Goal: Task Accomplishment & Management: Use online tool/utility

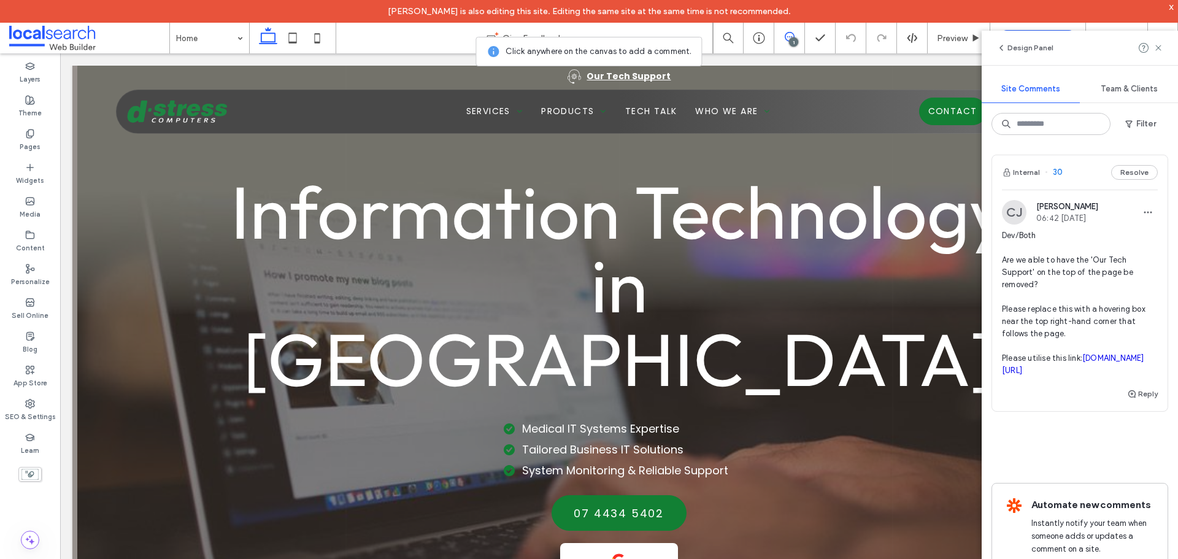
click at [1066, 370] on link "[DOMAIN_NAME][URL]" at bounding box center [1073, 363] width 142 height 21
click at [1161, 45] on use at bounding box center [1159, 48] width 6 height 6
click at [1156, 48] on icon at bounding box center [1159, 48] width 10 height 10
click at [1019, 48] on button "Design Panel" at bounding box center [1025, 48] width 57 height 15
click at [863, 195] on span "Information Technology in [GEOGRAPHIC_DATA]" at bounding box center [619, 285] width 777 height 240
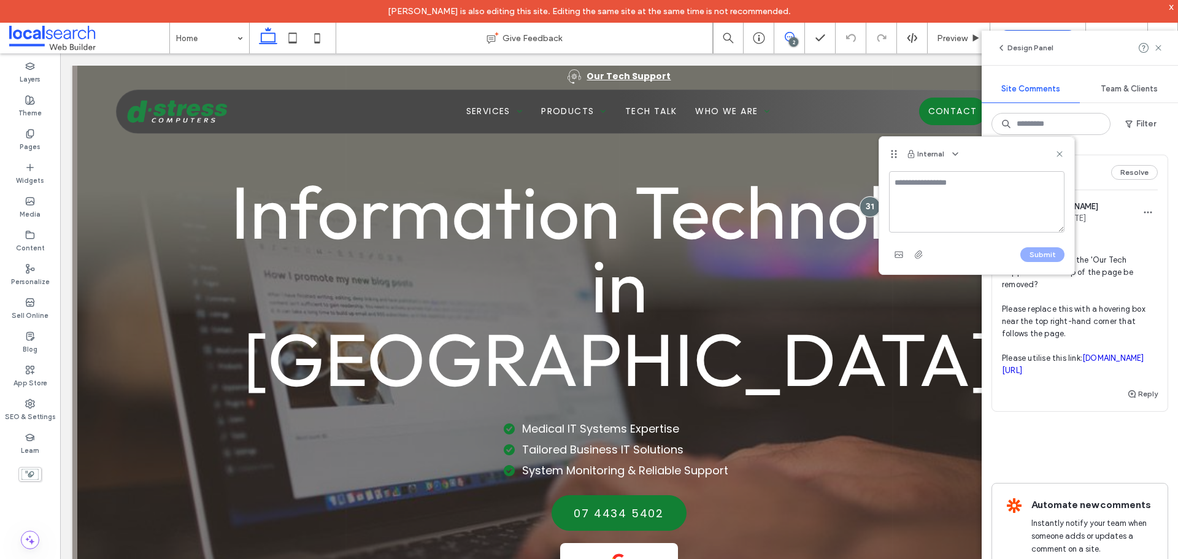
click at [1060, 153] on icon at bounding box center [1060, 154] width 10 height 10
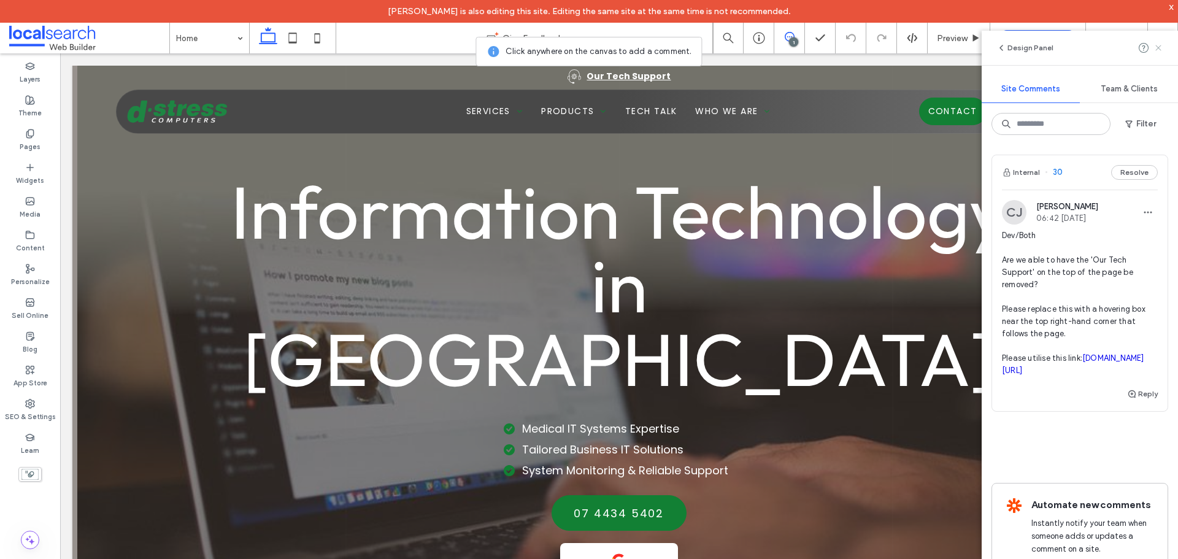
click at [1159, 43] on icon at bounding box center [1159, 48] width 10 height 10
click at [1159, 45] on icon at bounding box center [1159, 48] width 10 height 10
click at [1160, 48] on icon at bounding box center [1159, 48] width 10 height 10
click at [1161, 49] on icon at bounding box center [1159, 48] width 10 height 10
click at [1161, 52] on icon at bounding box center [1159, 48] width 10 height 10
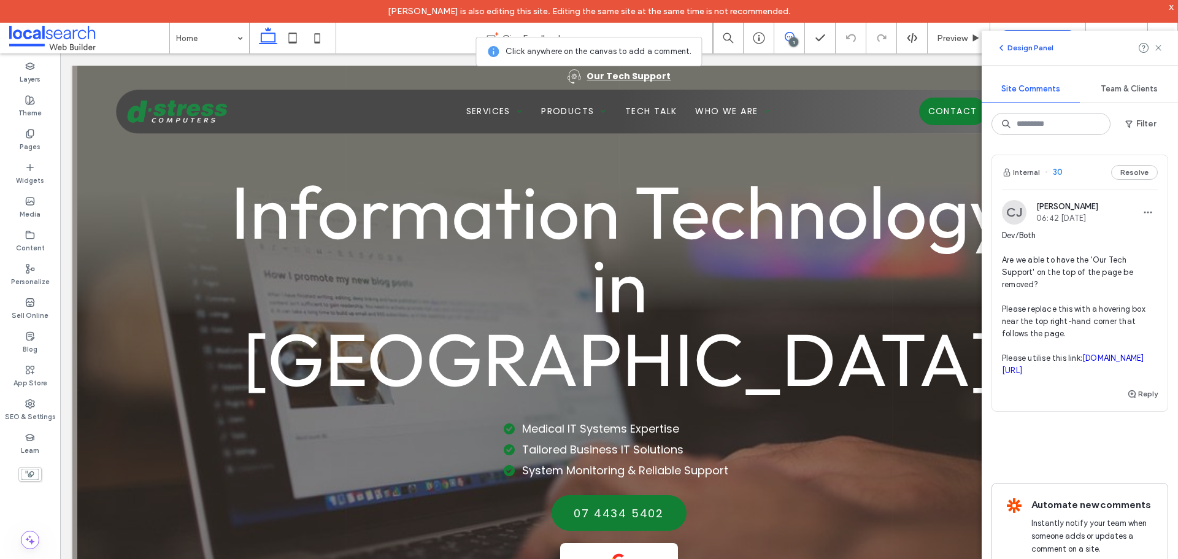
click at [1034, 51] on button "Design Panel" at bounding box center [1025, 48] width 57 height 15
click at [1032, 52] on button "Design Panel" at bounding box center [1025, 48] width 57 height 15
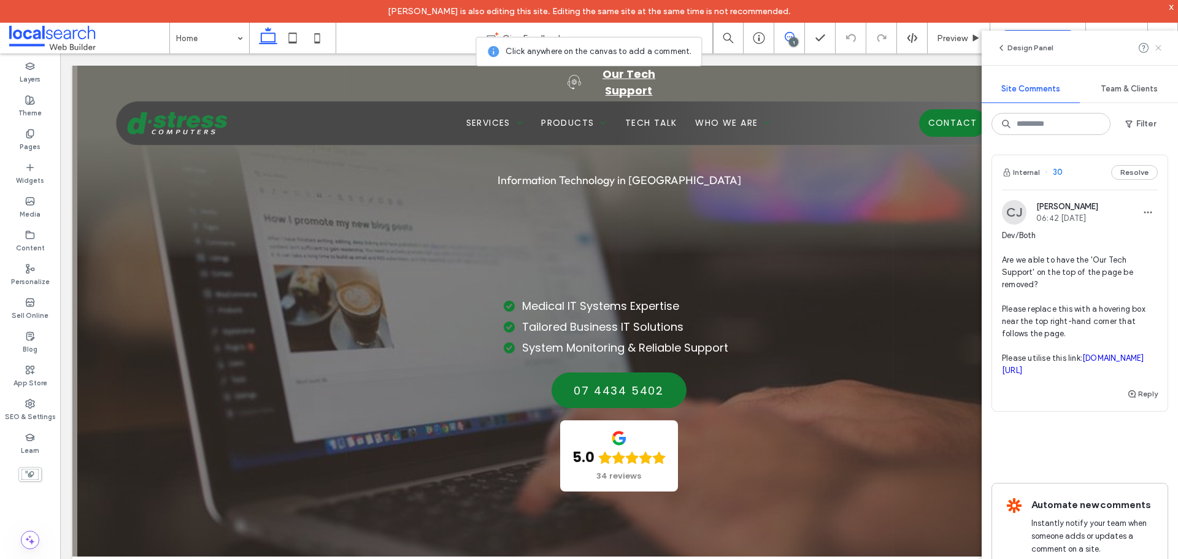
click at [1156, 46] on icon at bounding box center [1159, 48] width 10 height 10
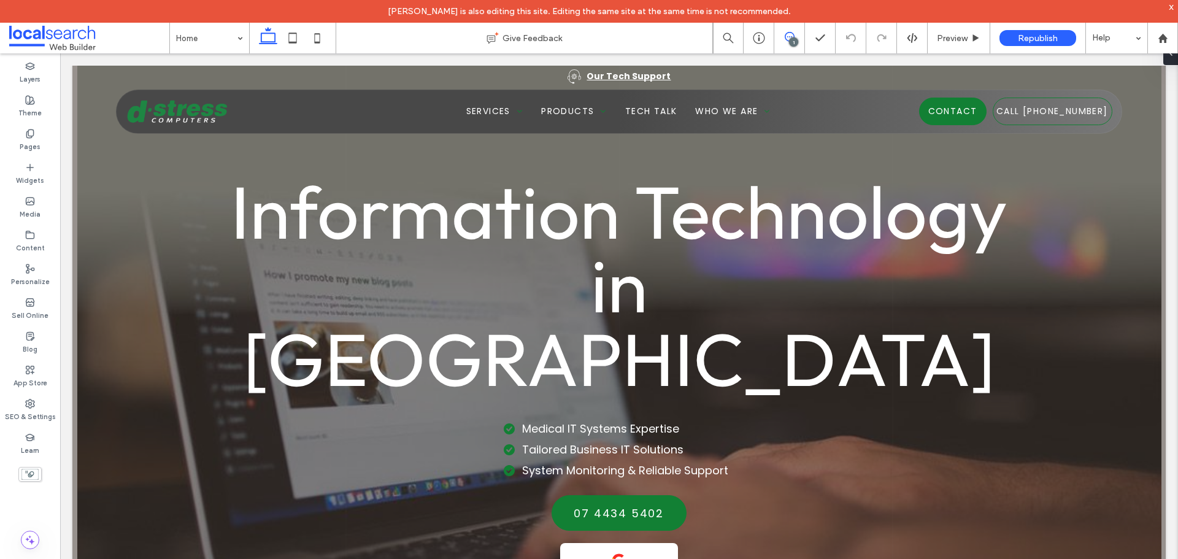
click at [790, 34] on icon at bounding box center [790, 37] width 10 height 10
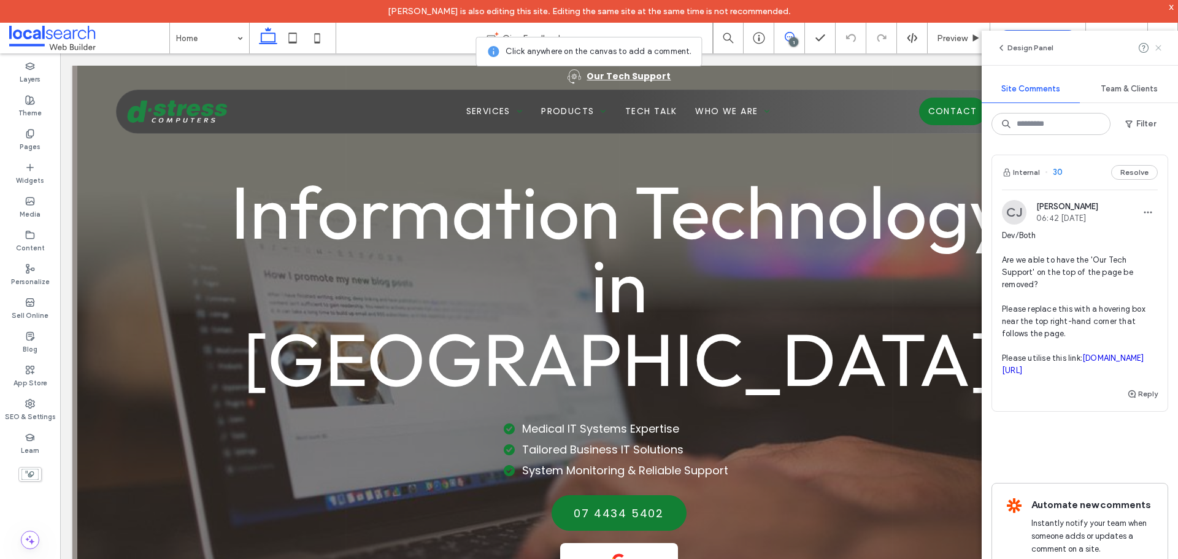
click at [1159, 50] on icon at bounding box center [1159, 48] width 10 height 10
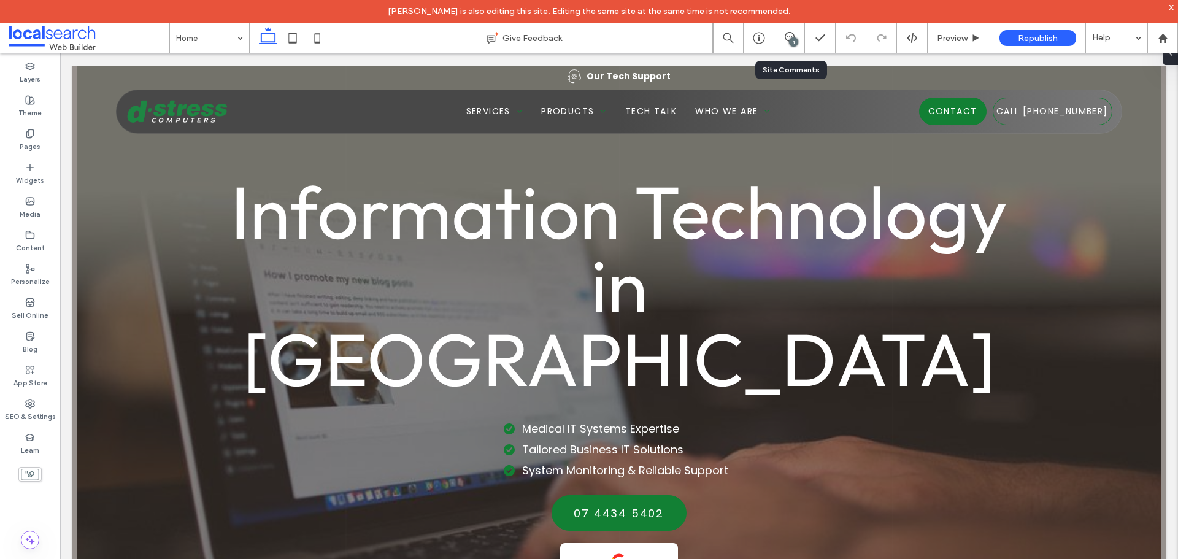
click at [792, 31] on div "1" at bounding box center [789, 38] width 31 height 31
click at [783, 39] on span at bounding box center [789, 37] width 30 height 10
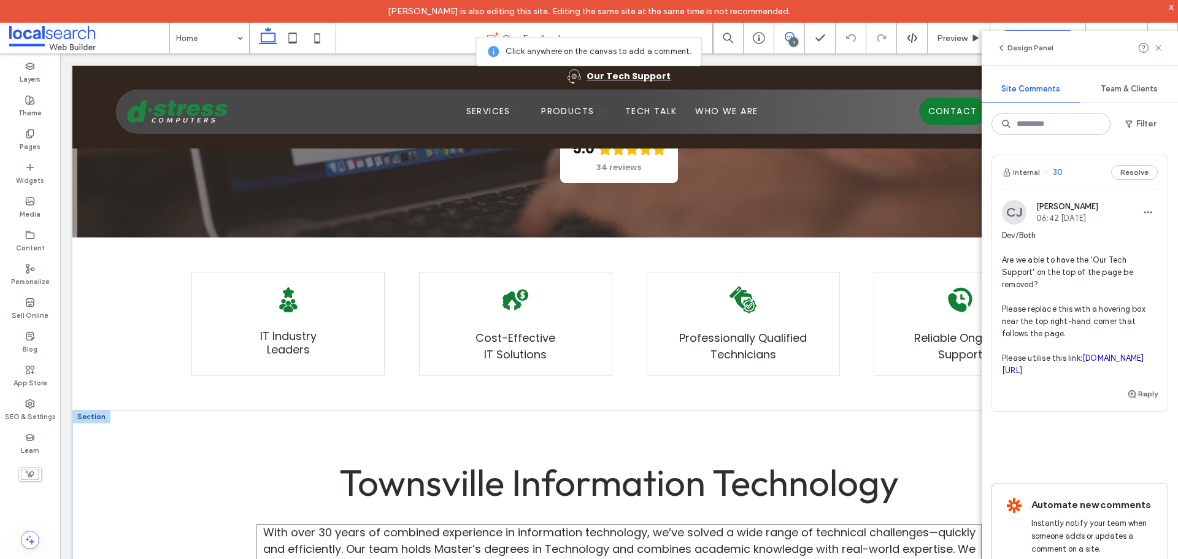
scroll to position [491, 0]
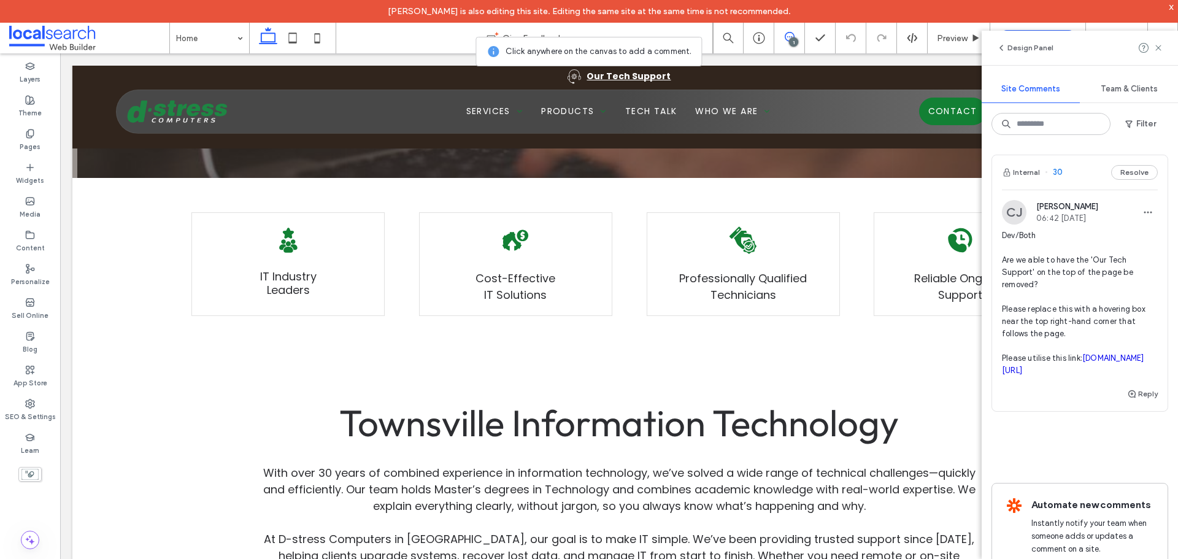
click at [1033, 371] on link "[DOMAIN_NAME][URL]" at bounding box center [1073, 363] width 142 height 21
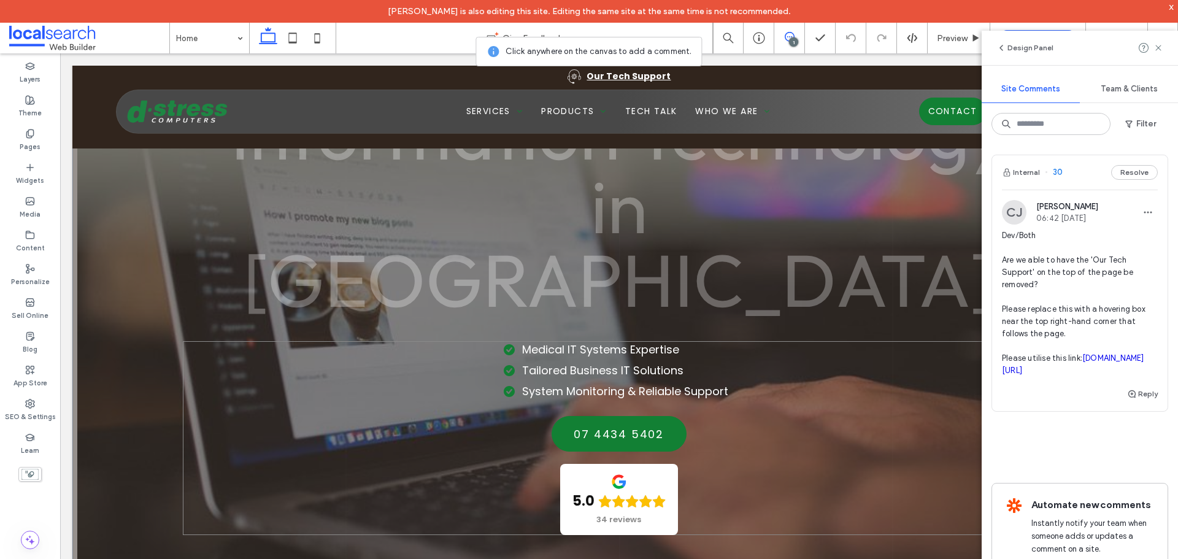
scroll to position [61, 0]
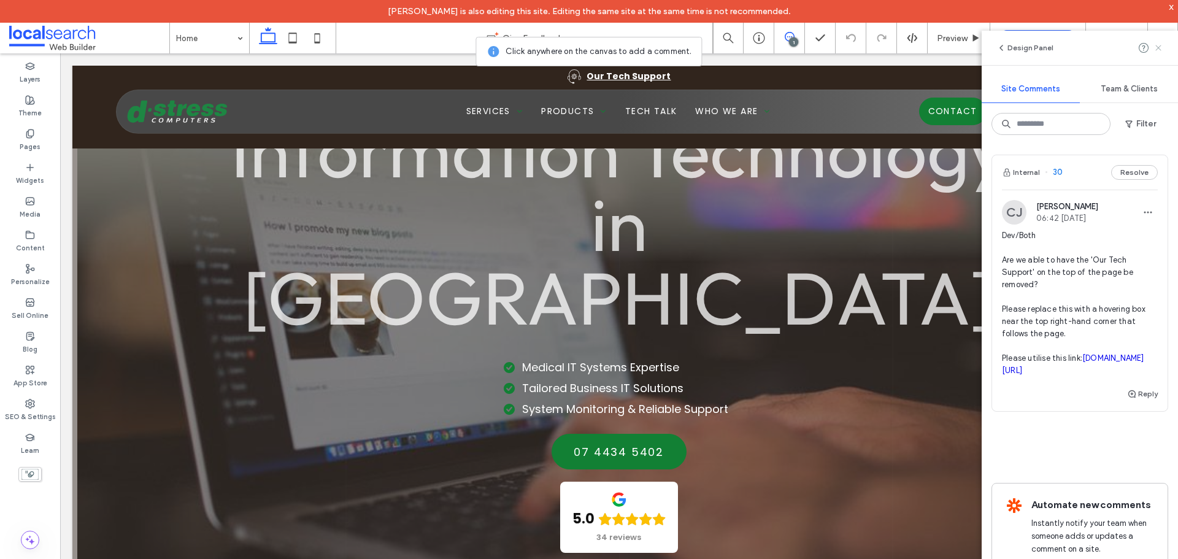
click at [1157, 50] on icon at bounding box center [1159, 48] width 10 height 10
drag, startPoint x: 1158, startPoint y: 51, endPoint x: 1151, endPoint y: 46, distance: 8.3
click at [1151, 47] on div at bounding box center [1151, 48] width 25 height 15
click at [1160, 45] on use at bounding box center [1159, 48] width 6 height 6
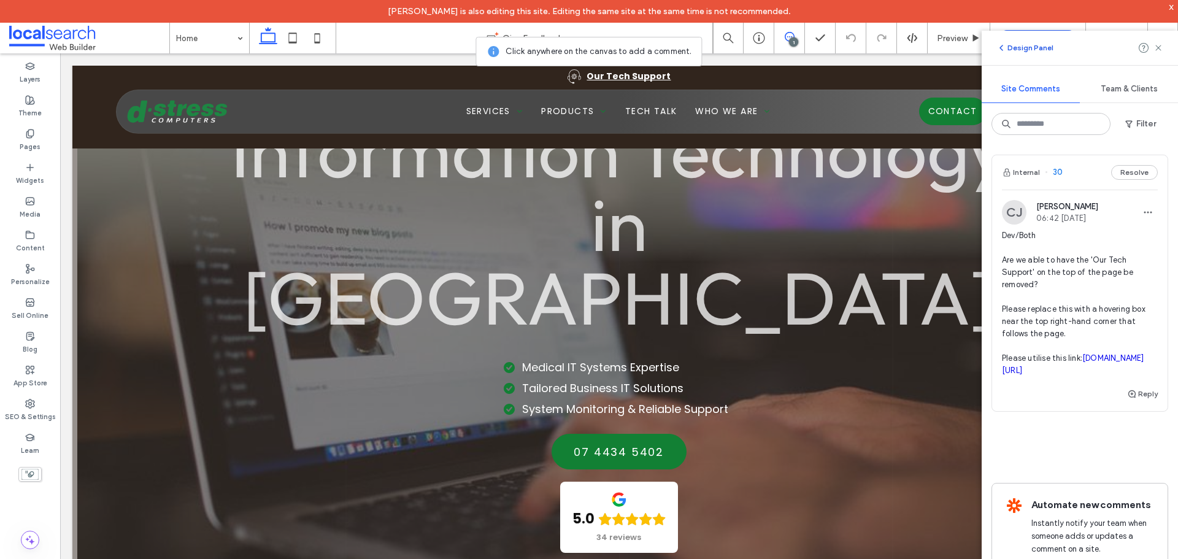
click at [1016, 45] on button "Design Panel" at bounding box center [1025, 48] width 57 height 15
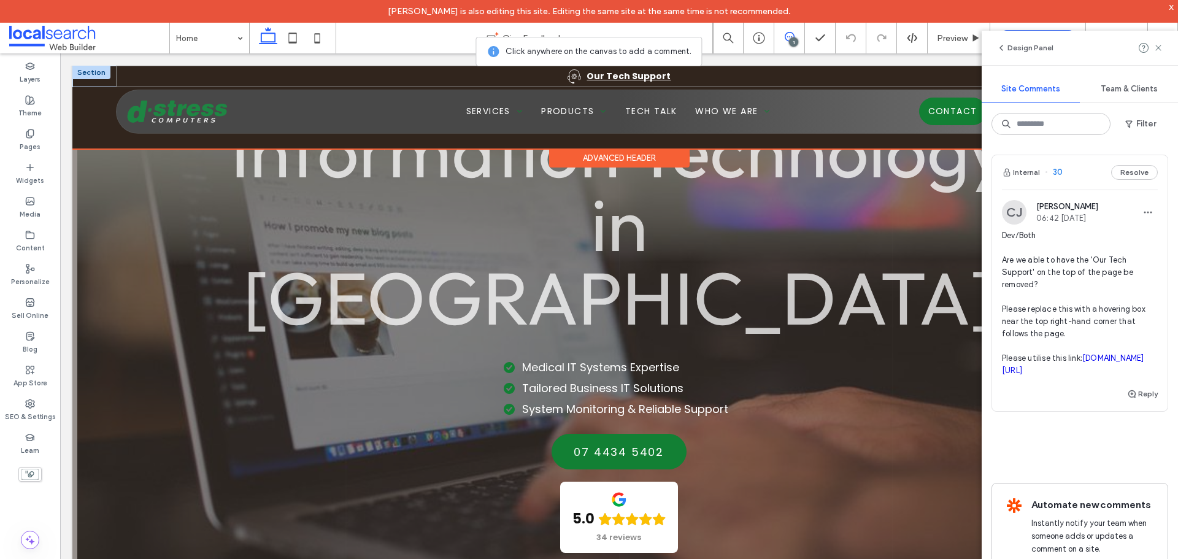
click at [411, 78] on div "Our Tech Support" at bounding box center [619, 76] width 1006 height 21
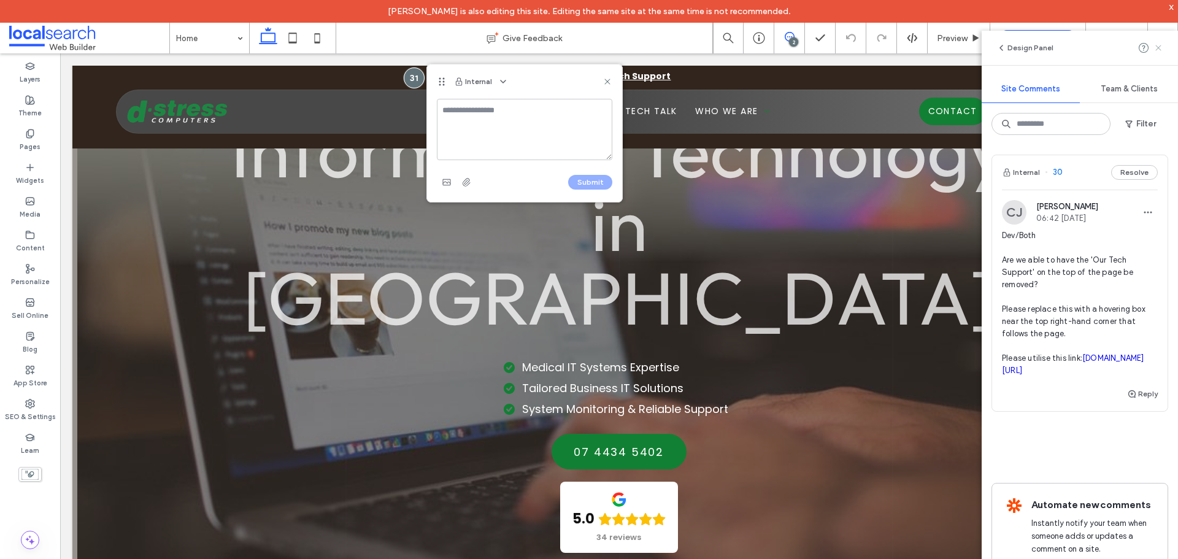
click at [1160, 54] on span at bounding box center [1159, 48] width 10 height 15
click at [1159, 53] on span at bounding box center [1159, 48] width 10 height 15
click at [1159, 52] on icon at bounding box center [1159, 48] width 10 height 10
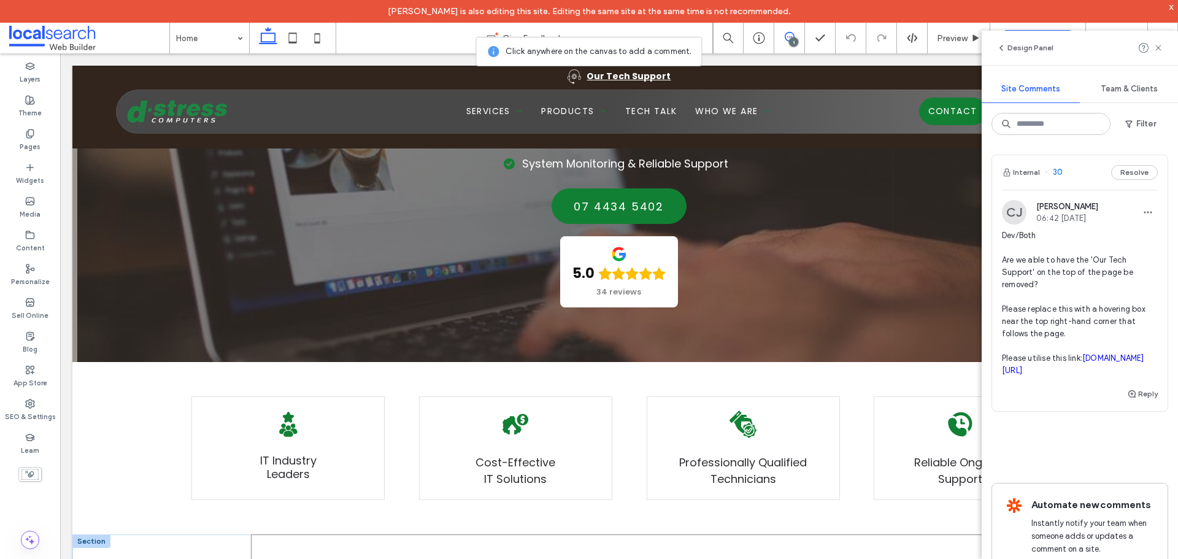
scroll to position [614, 0]
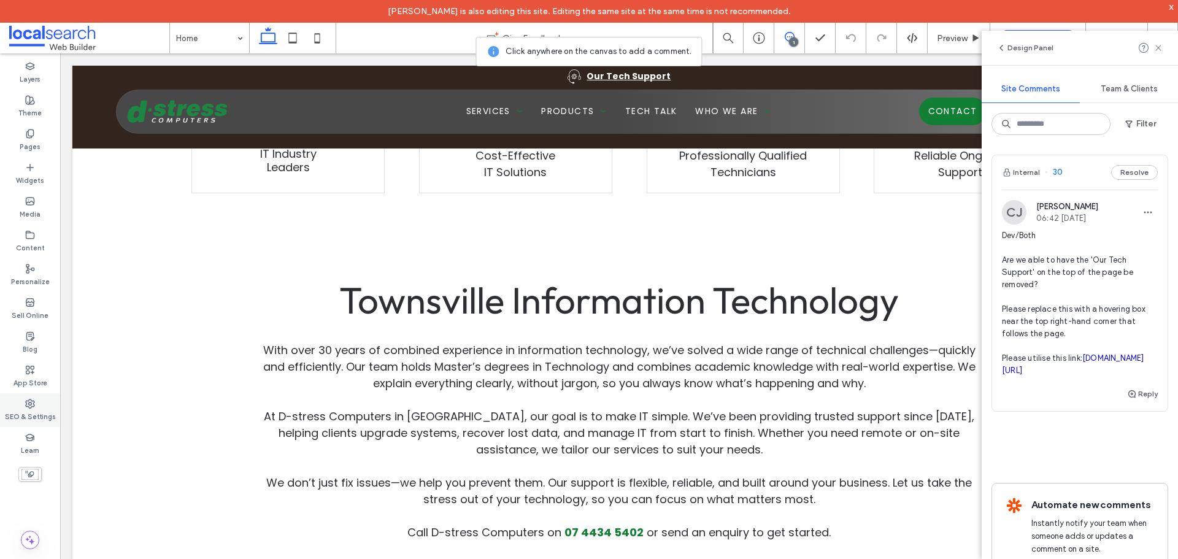
click at [47, 394] on div "SEO & Settings" at bounding box center [30, 410] width 60 height 34
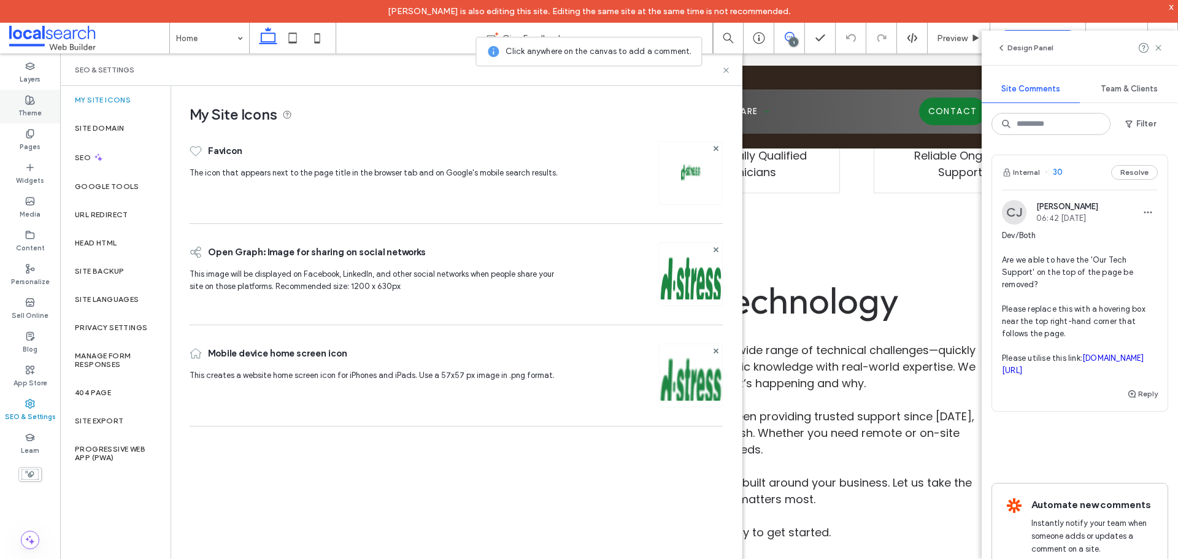
click at [37, 102] on div "Theme" at bounding box center [30, 107] width 60 height 34
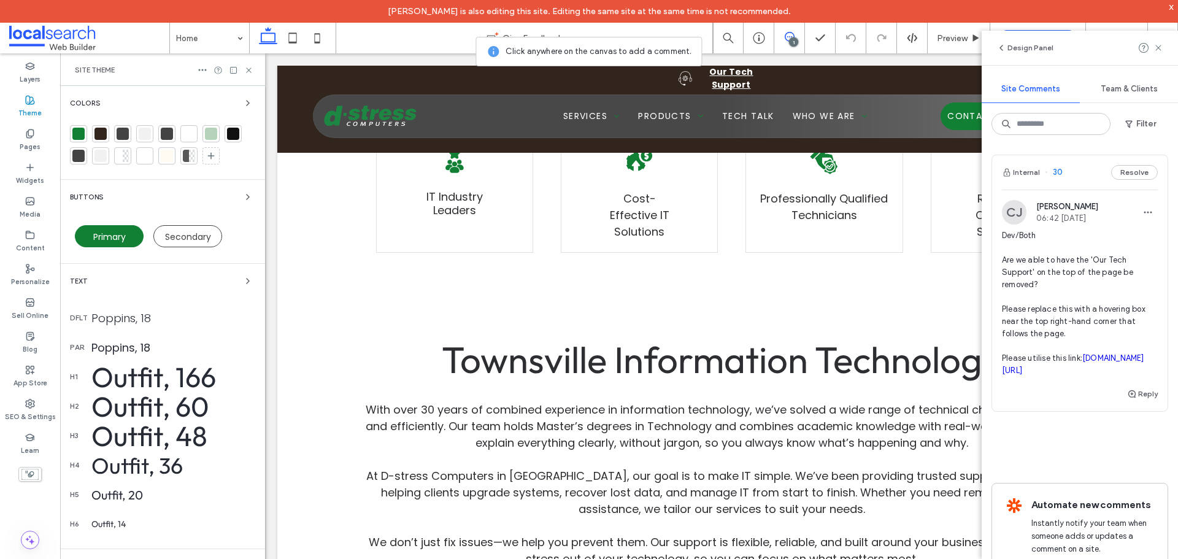
scroll to position [657, 0]
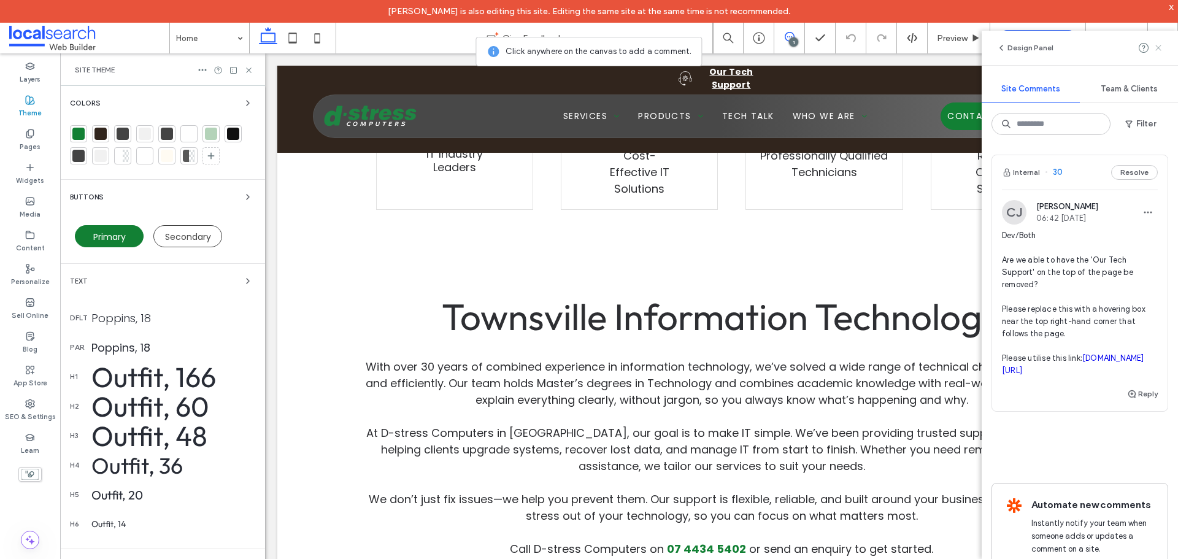
click at [1159, 50] on icon at bounding box center [1159, 48] width 10 height 10
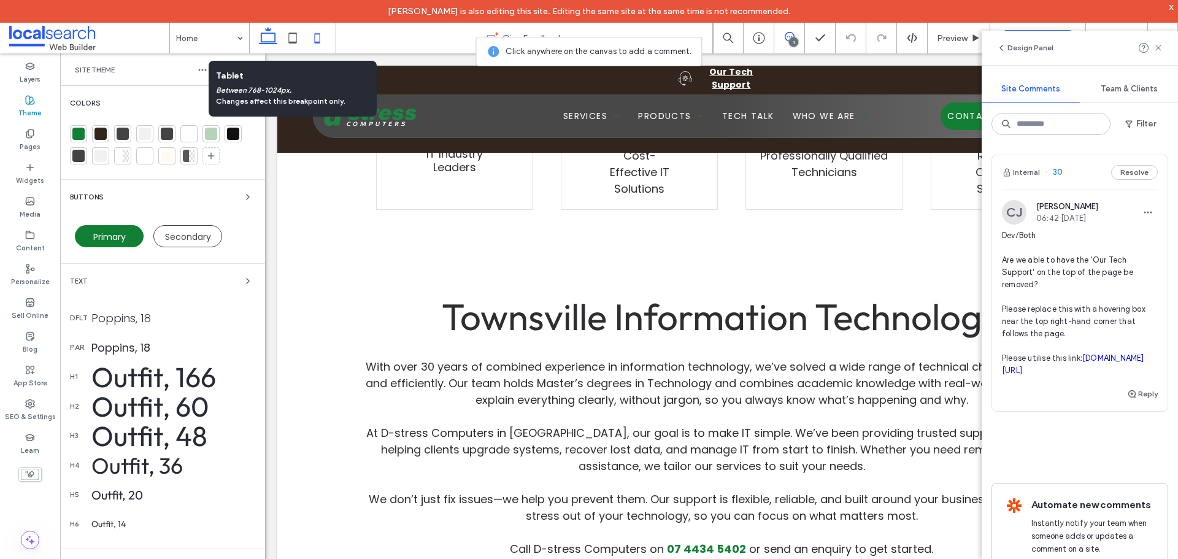
click at [312, 41] on icon at bounding box center [317, 38] width 25 height 25
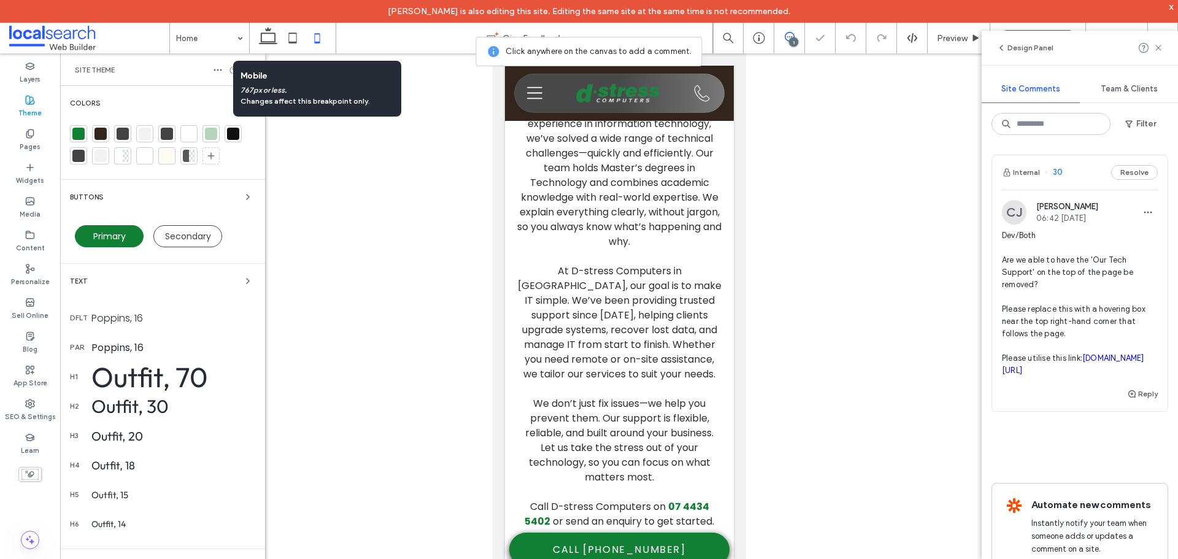
scroll to position [520, 0]
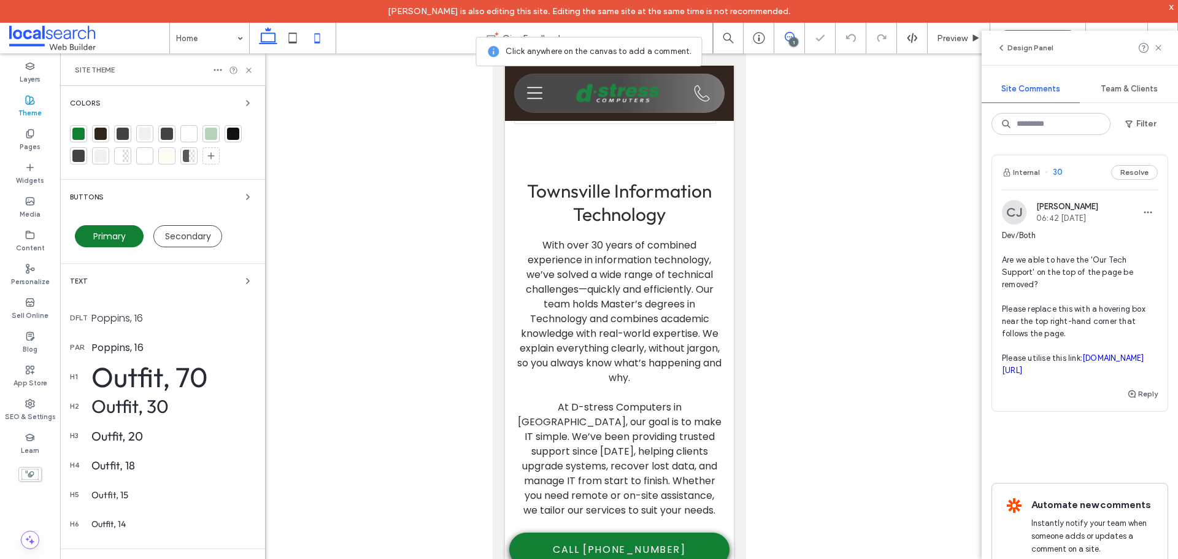
click at [272, 40] on icon at bounding box center [268, 38] width 25 height 25
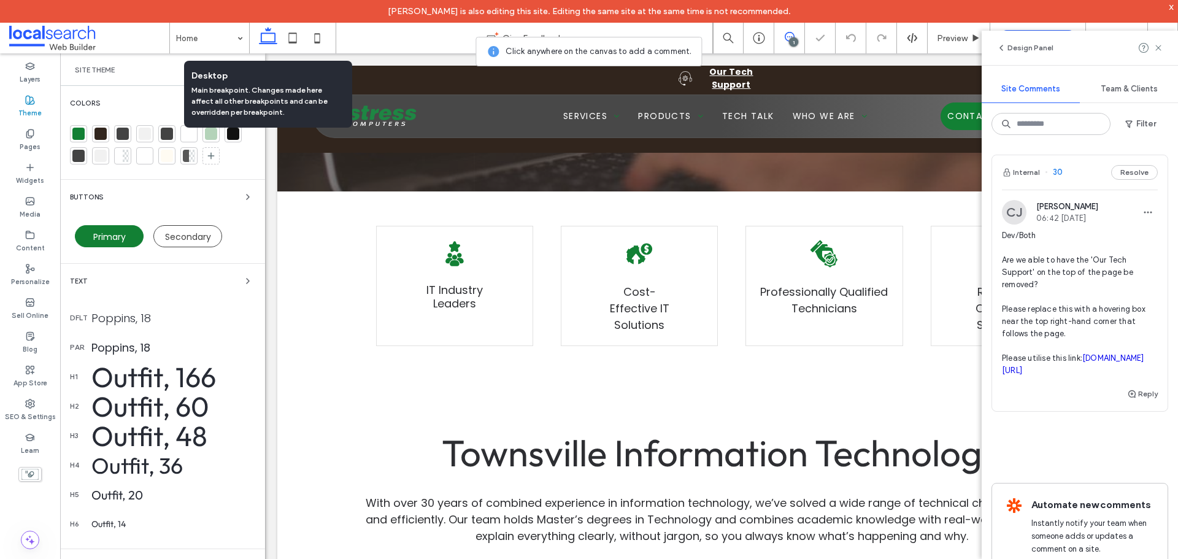
scroll to position [661, 0]
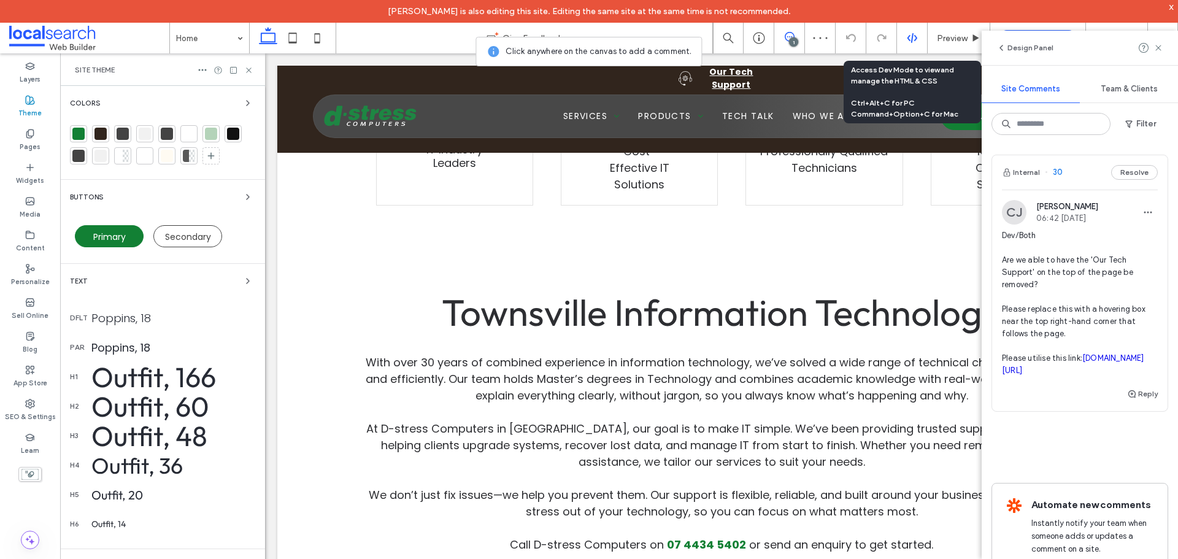
click at [913, 39] on icon at bounding box center [912, 38] width 11 height 11
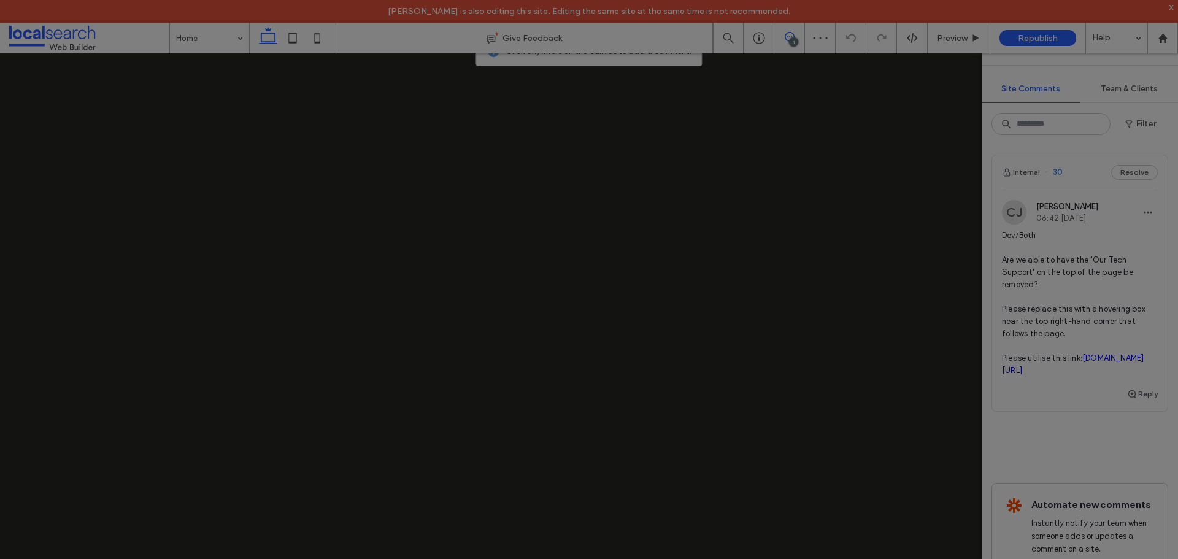
scroll to position [0, 0]
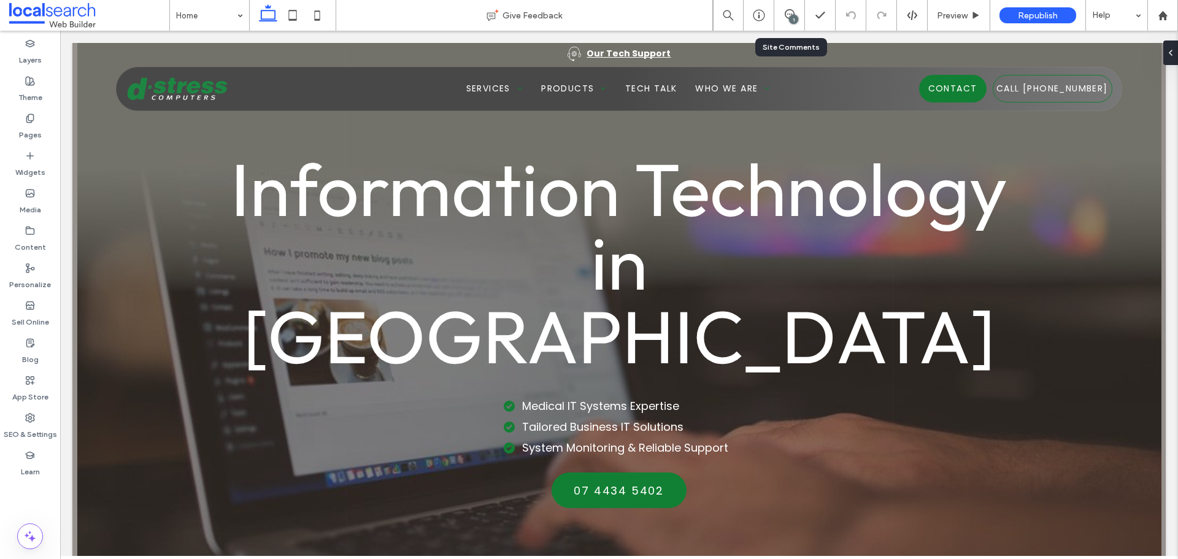
click at [794, 15] on div "1" at bounding box center [793, 19] width 9 height 9
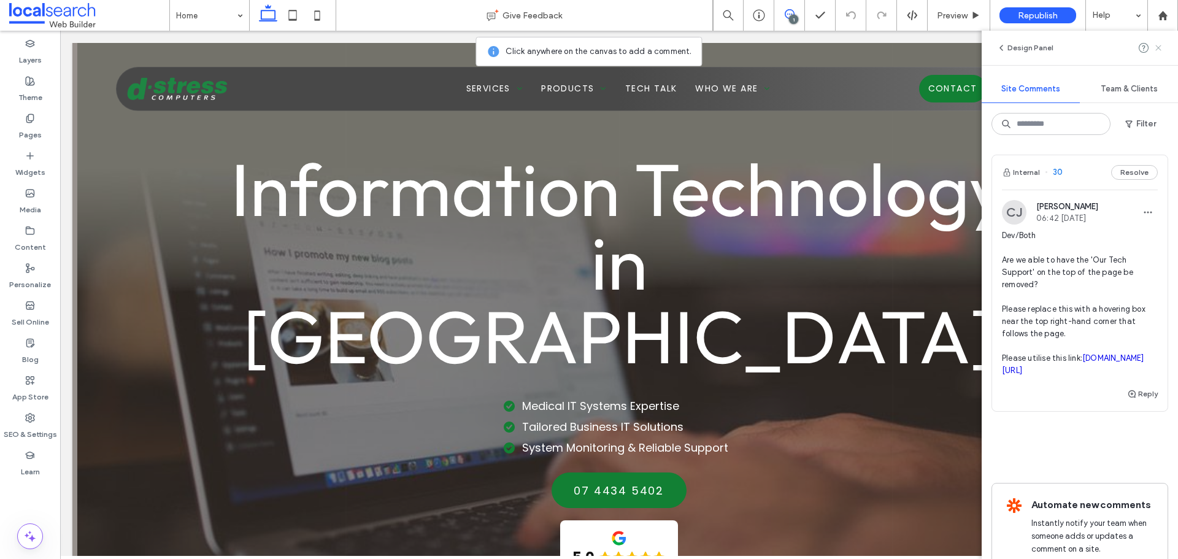
click at [1158, 49] on use at bounding box center [1159, 48] width 6 height 6
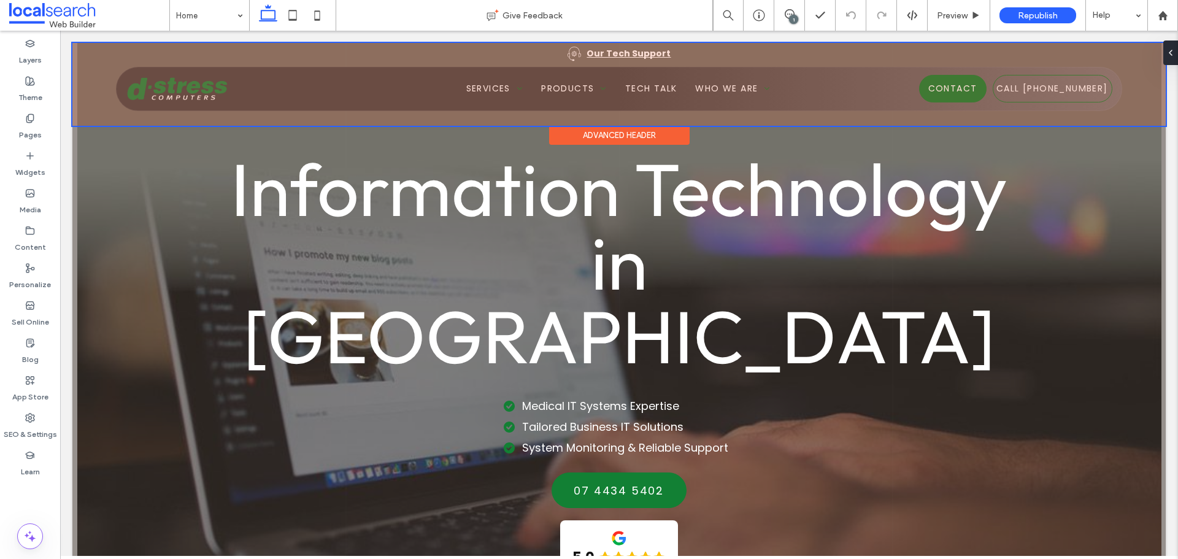
click at [1036, 58] on div at bounding box center [619, 84] width 1094 height 83
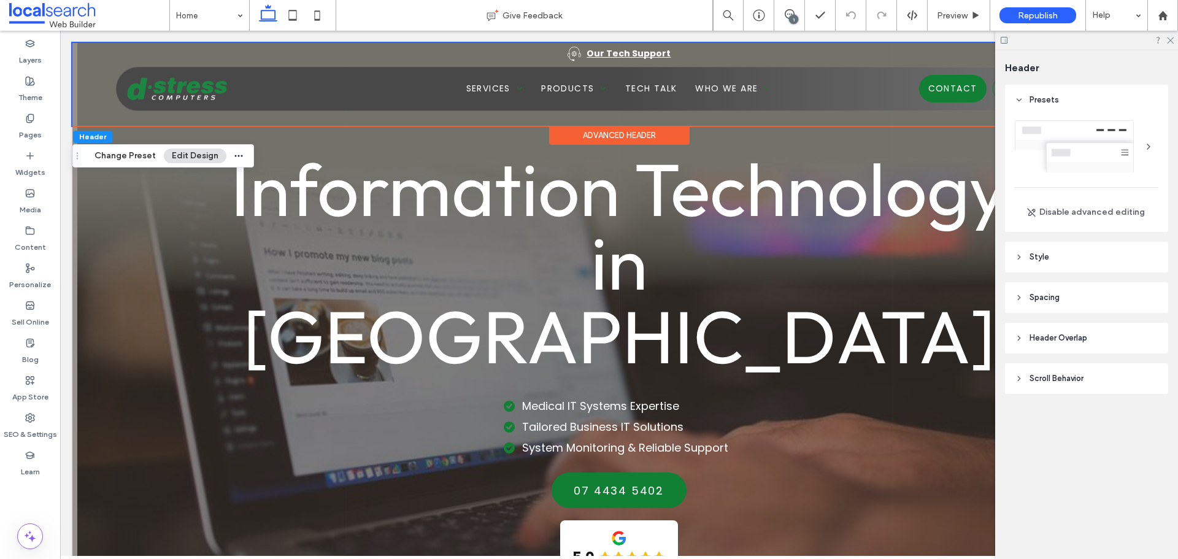
click at [1174, 40] on div at bounding box center [1086, 40] width 183 height 19
click at [1171, 39] on icon at bounding box center [1170, 40] width 8 height 8
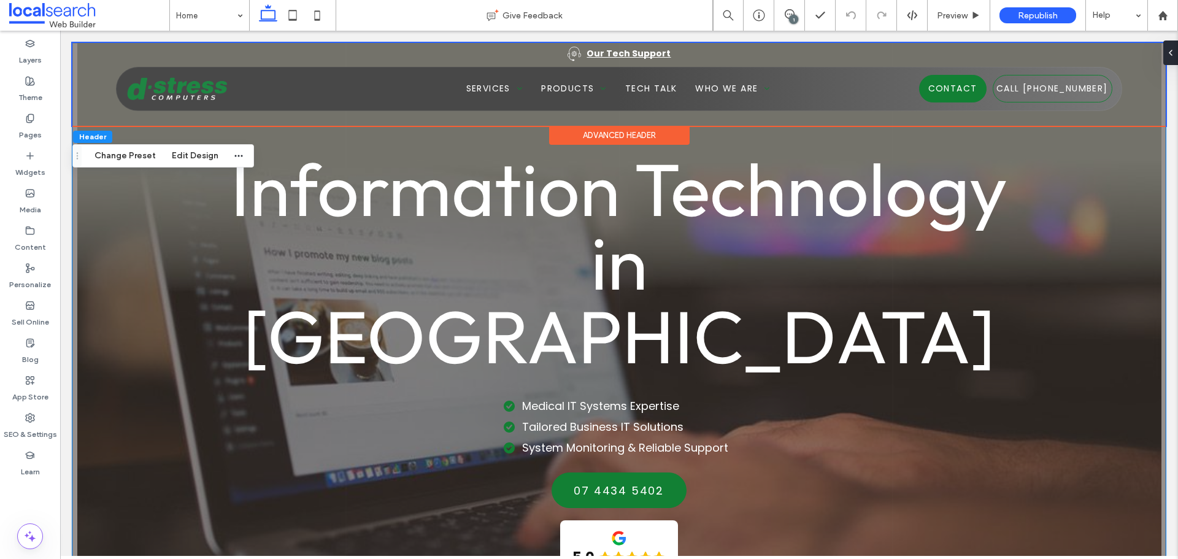
click at [722, 242] on span "Information Technology in [GEOGRAPHIC_DATA]" at bounding box center [619, 262] width 777 height 240
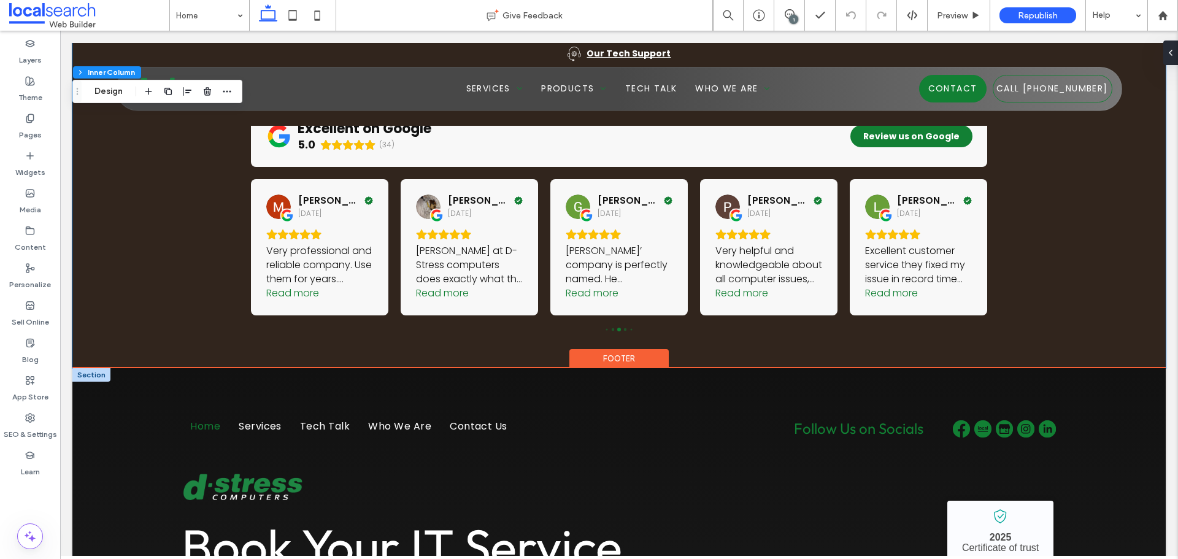
scroll to position [3927, 0]
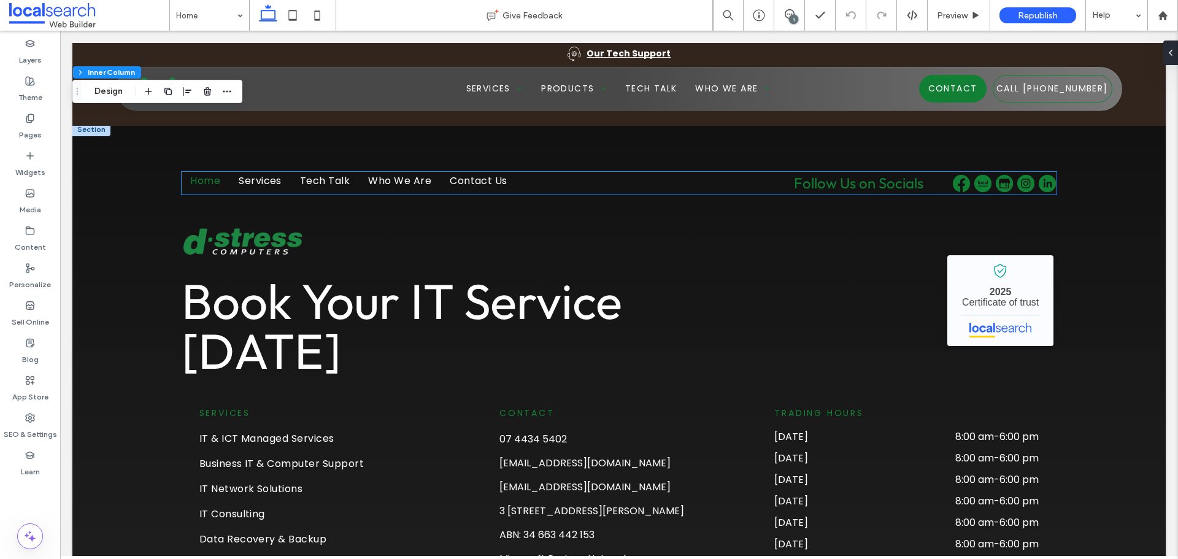
click at [975, 175] on img at bounding box center [983, 183] width 17 height 17
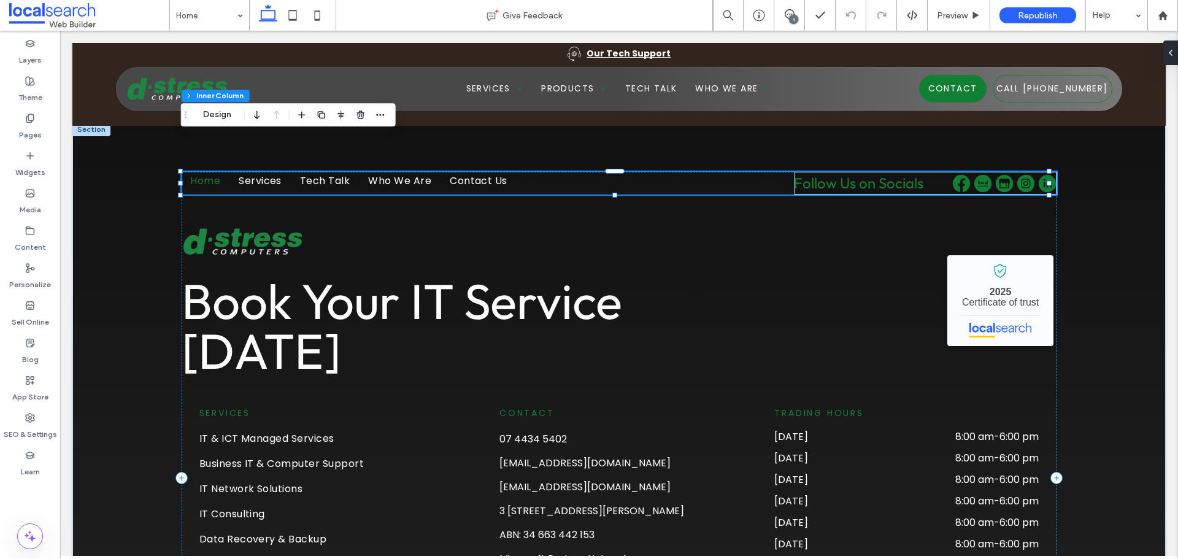
click at [975, 175] on img at bounding box center [983, 183] width 17 height 17
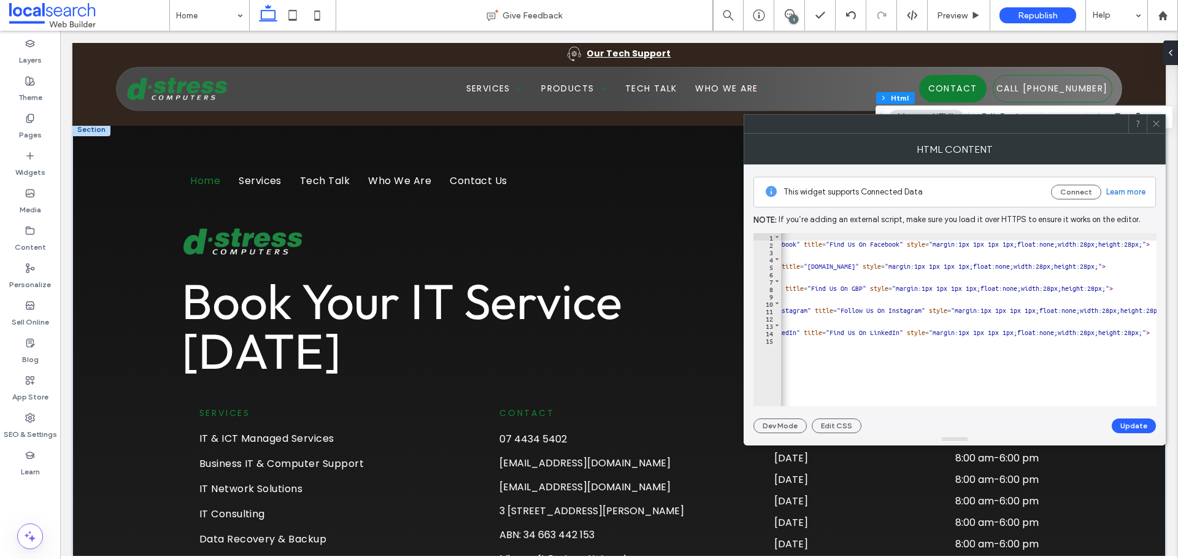
scroll to position [0, 0]
